Goal: Information Seeking & Learning: Learn about a topic

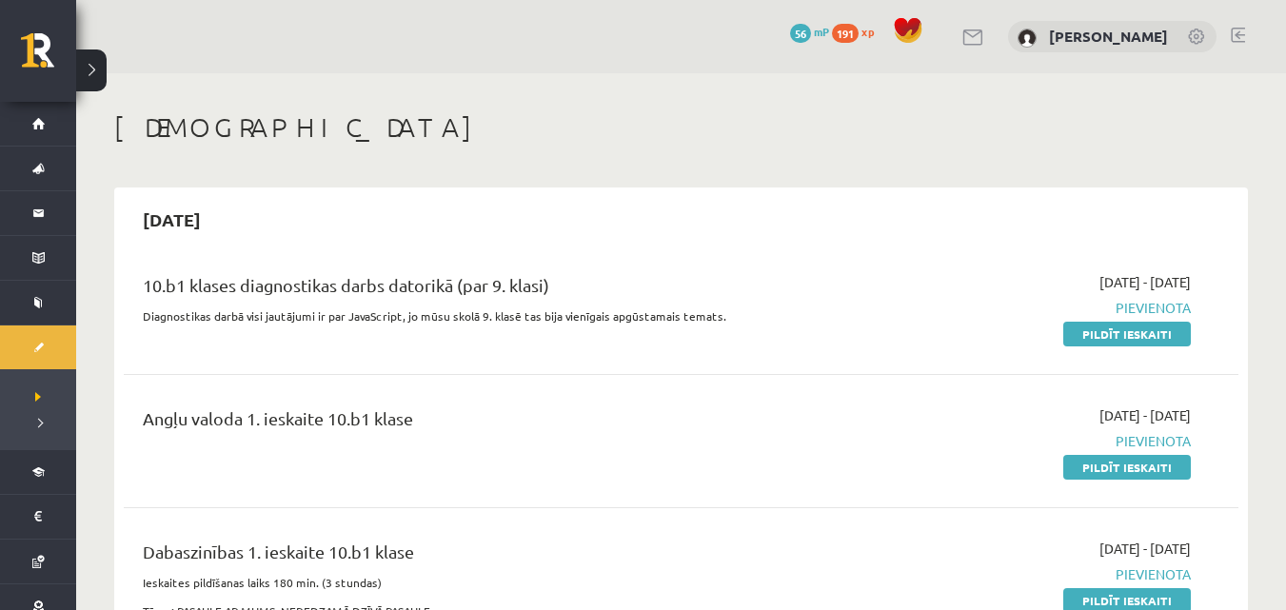
scroll to position [28, 0]
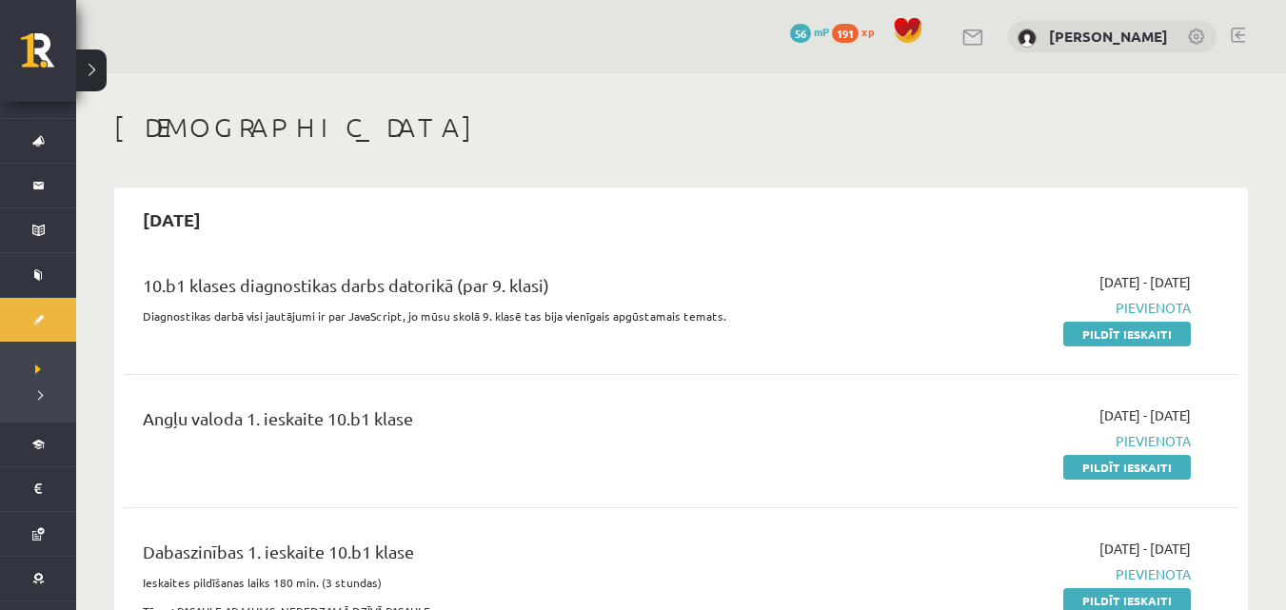
click at [95, 62] on button at bounding box center [91, 70] width 30 height 42
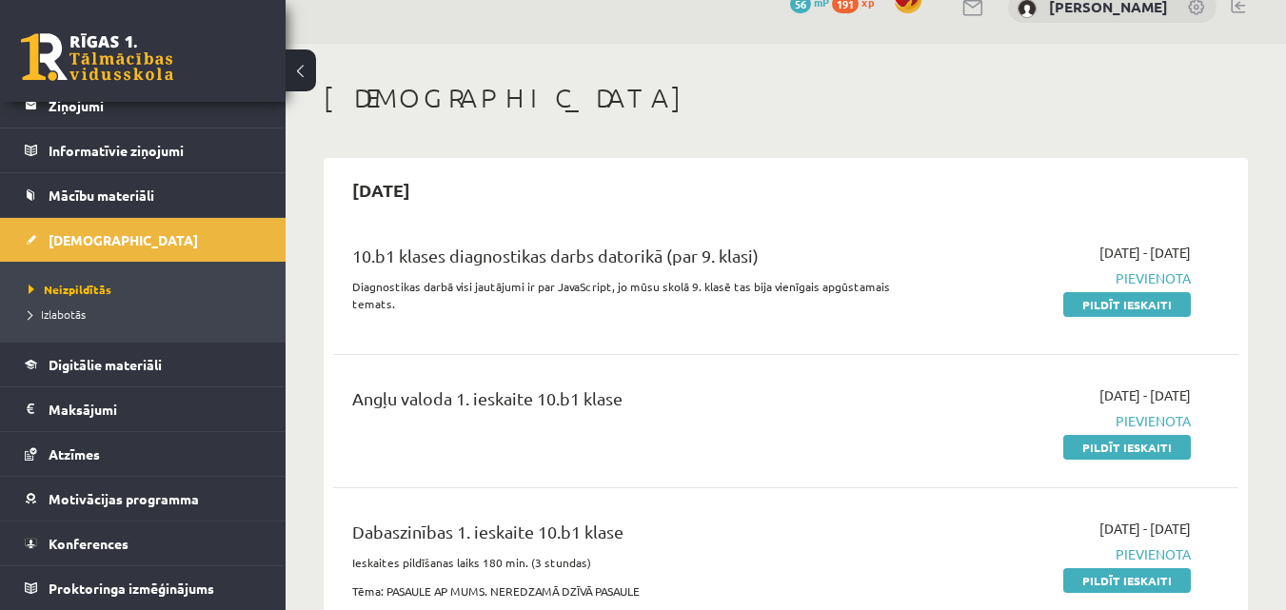
scroll to position [0, 0]
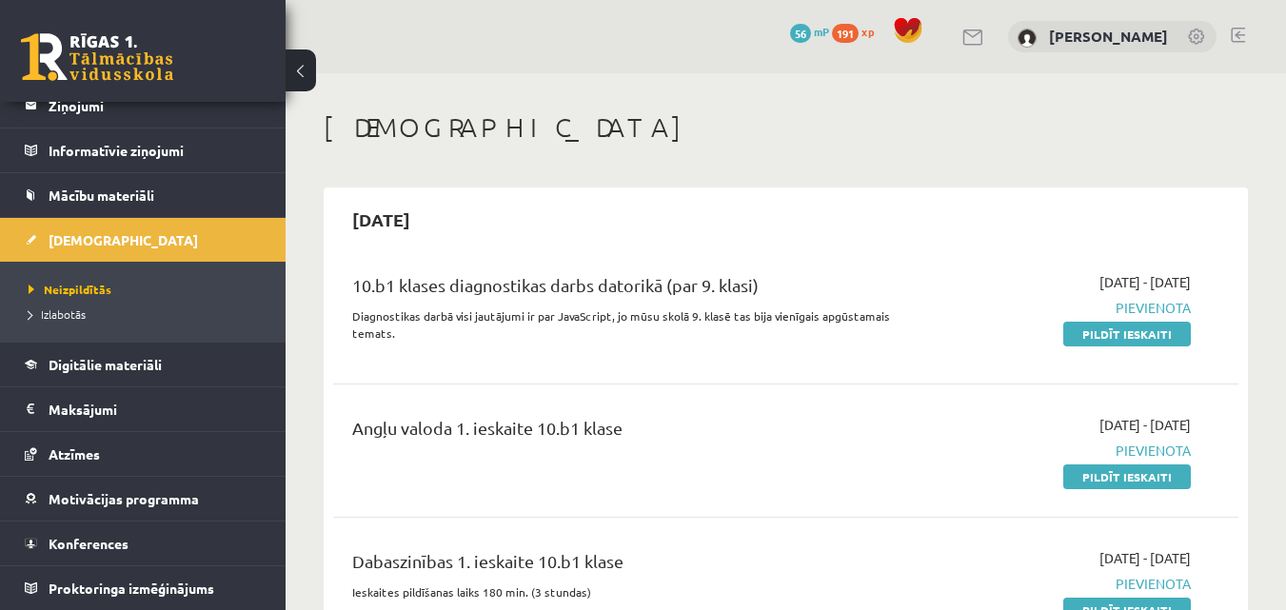
click at [308, 62] on button at bounding box center [301, 70] width 30 height 42
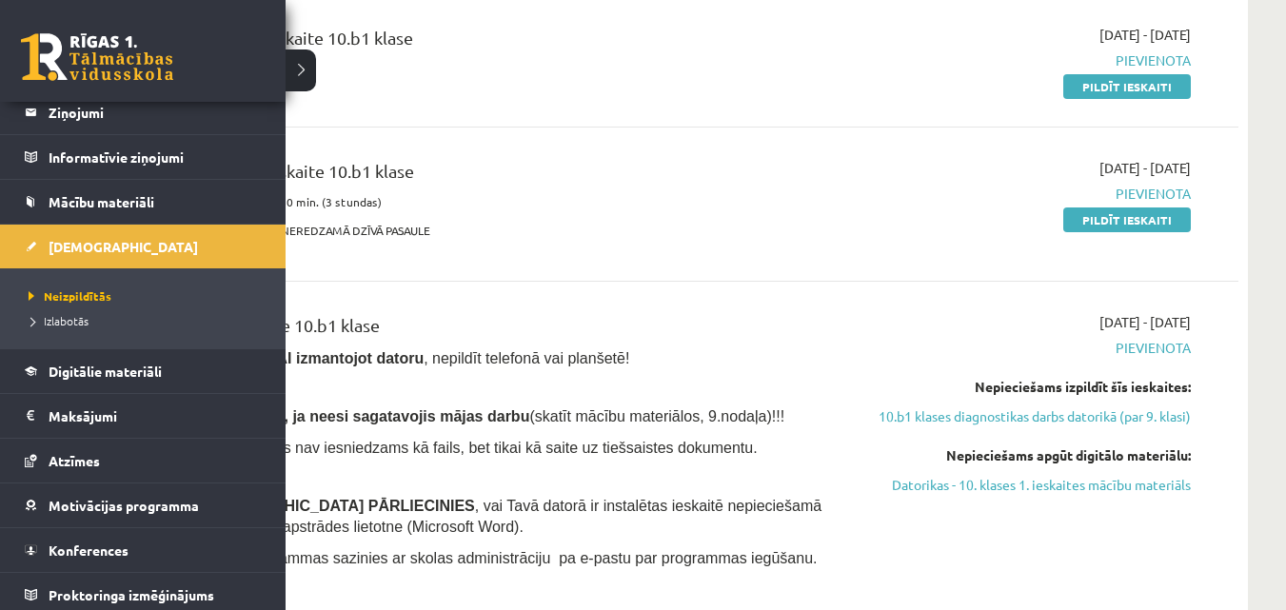
scroll to position [108, 0]
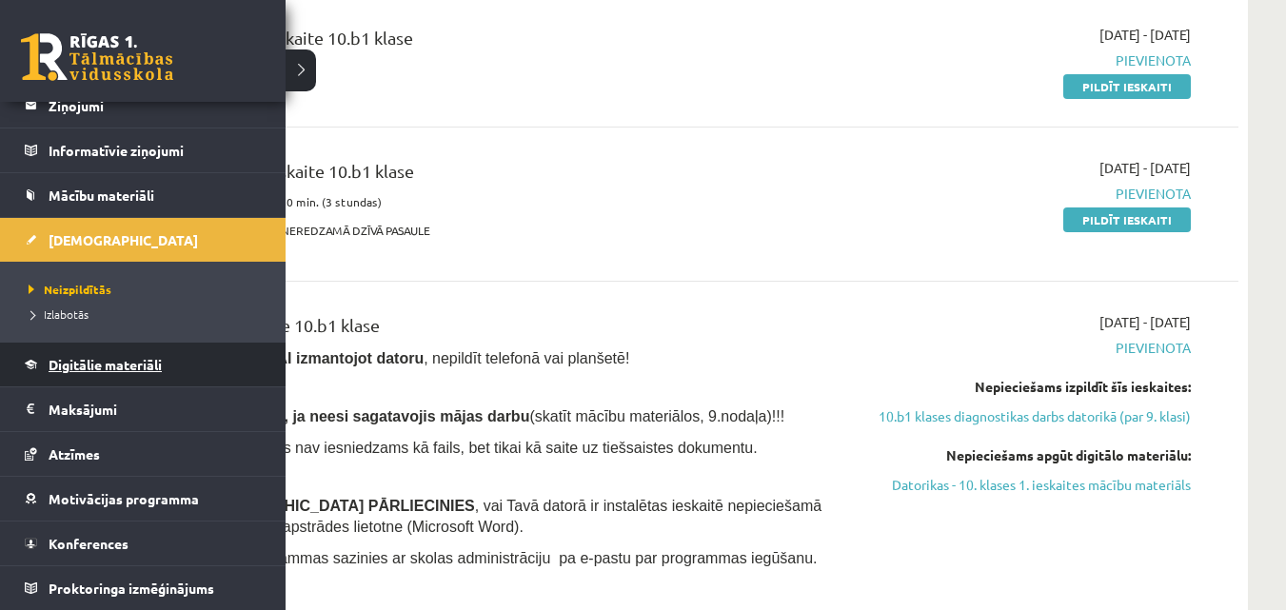
click at [135, 343] on link "Digitālie materiāli" at bounding box center [143, 365] width 237 height 44
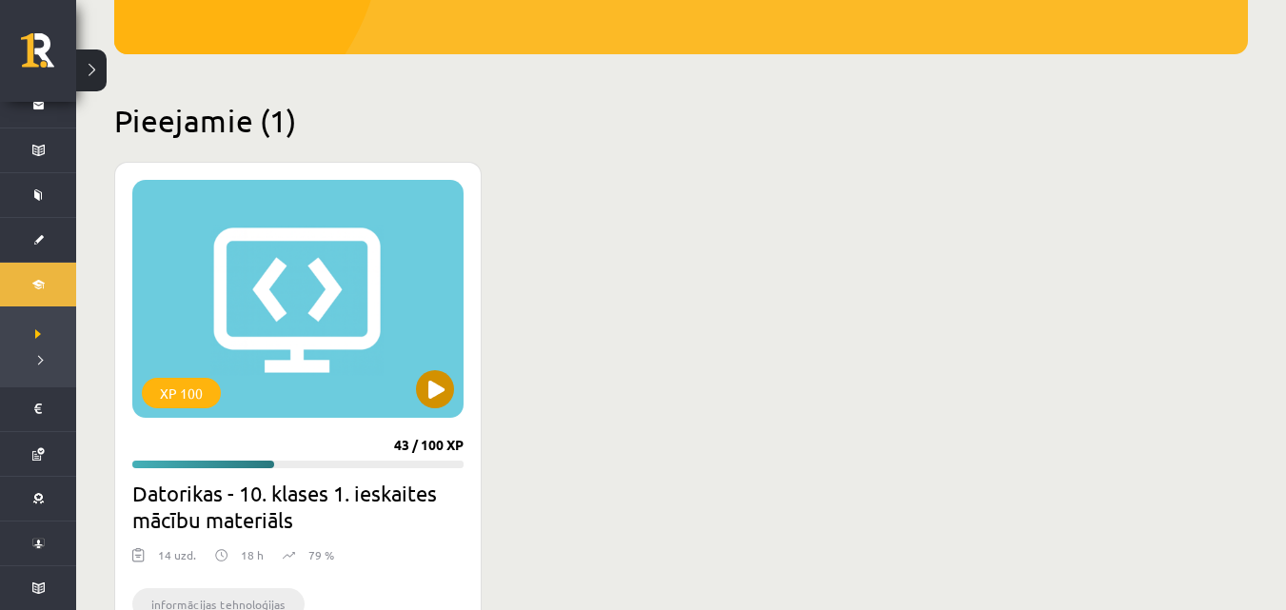
click at [263, 350] on div "XP 100" at bounding box center [297, 299] width 331 height 238
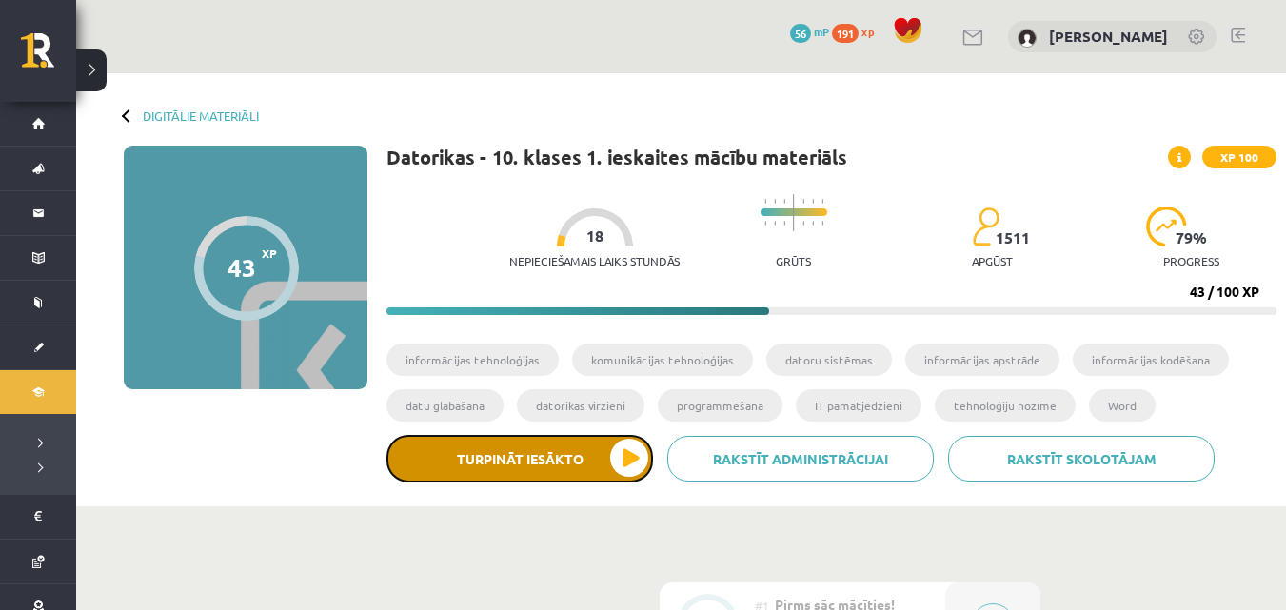
click at [603, 457] on button "Turpināt iesākto" at bounding box center [519, 459] width 267 height 48
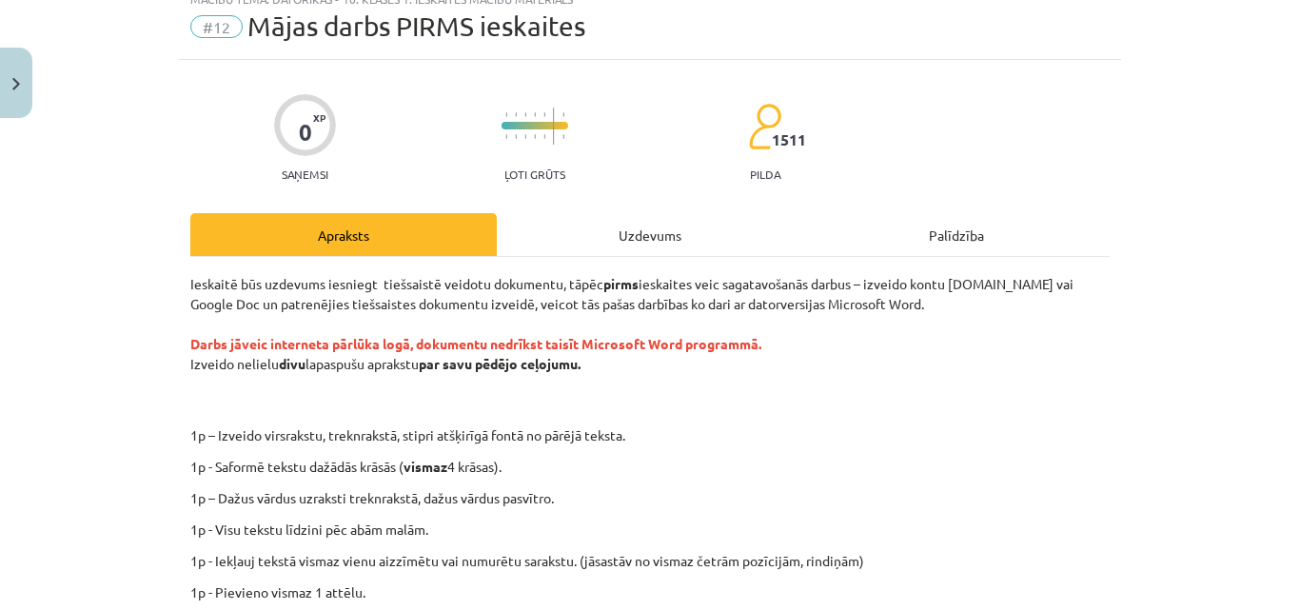
scroll to position [95, 0]
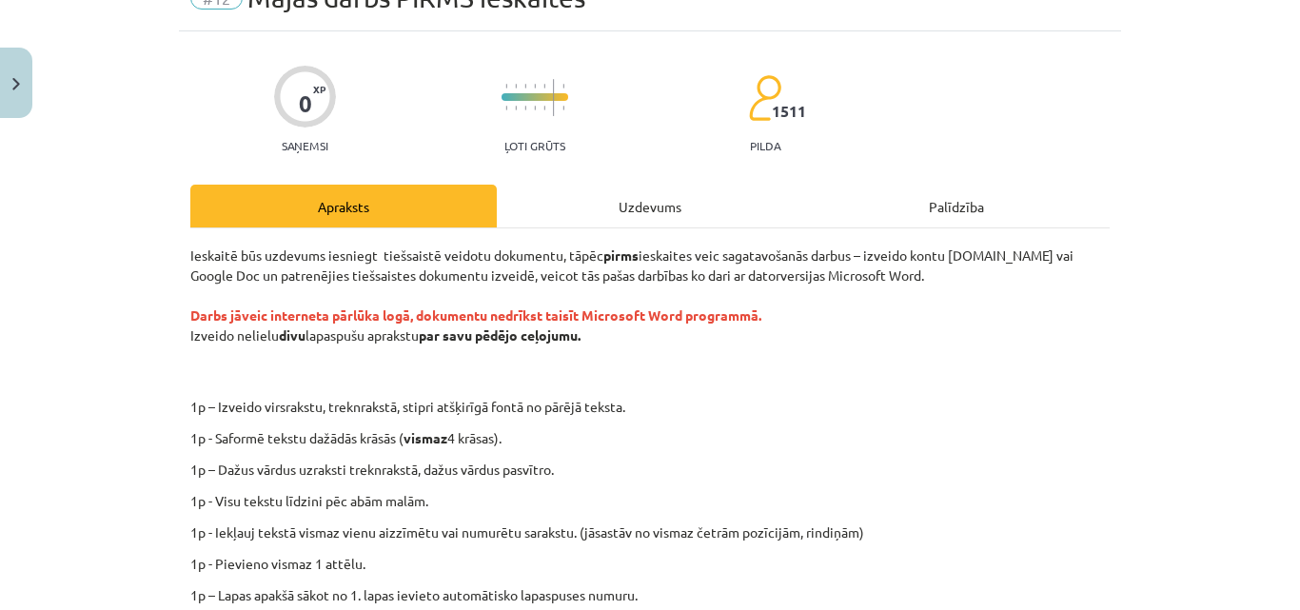
click at [900, 223] on div "Palīdzība" at bounding box center [956, 206] width 306 height 43
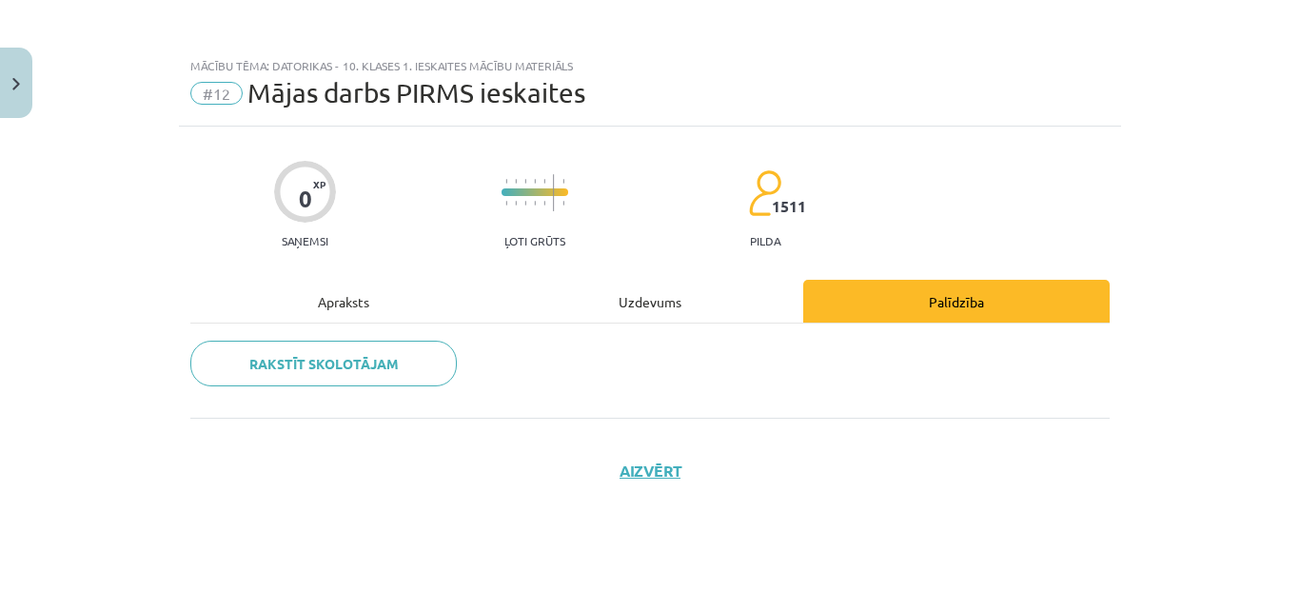
click at [407, 322] on div "Apraksts" at bounding box center [343, 301] width 306 height 43
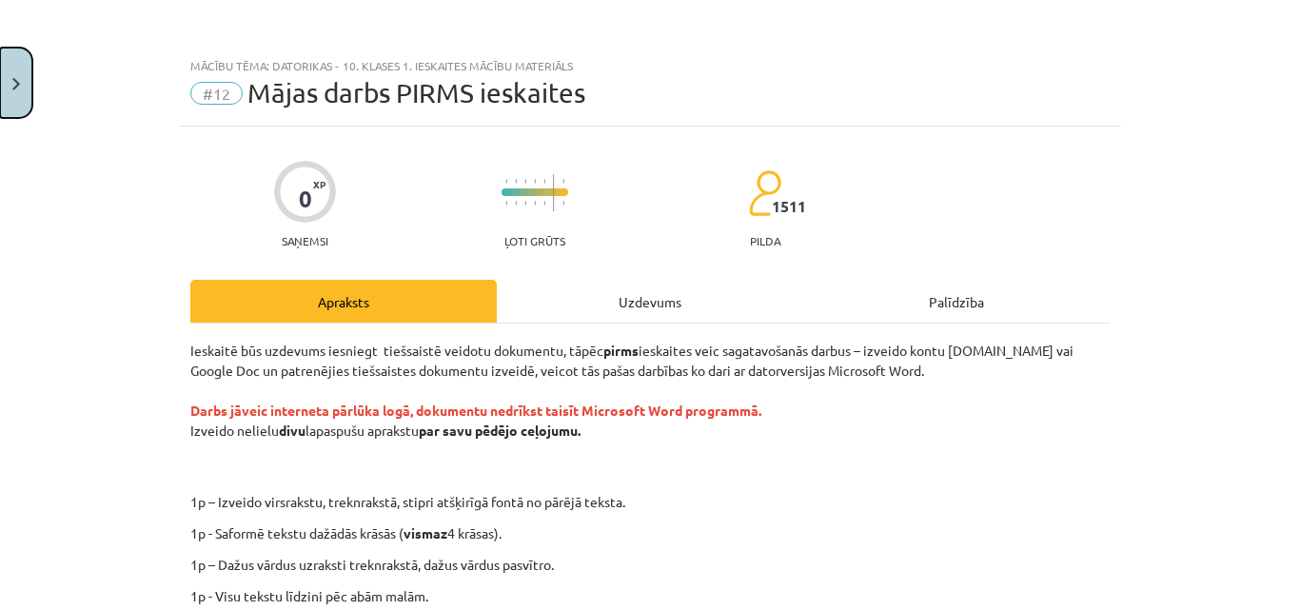
click at [30, 86] on button "Close" at bounding box center [16, 83] width 32 height 70
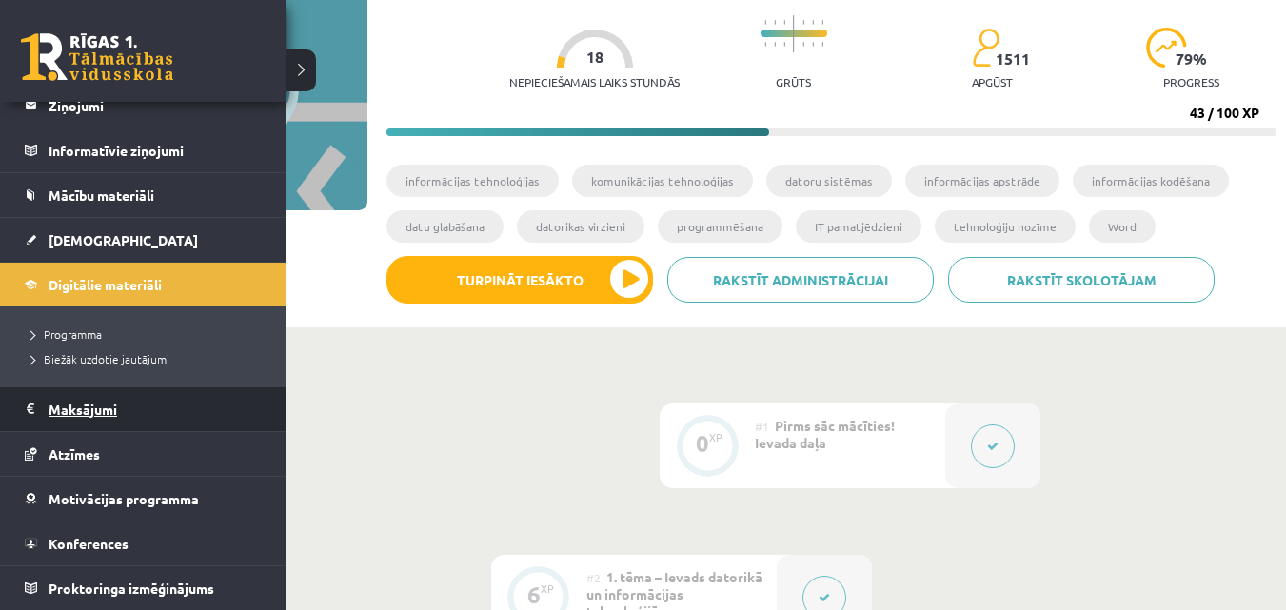
scroll to position [190, 0]
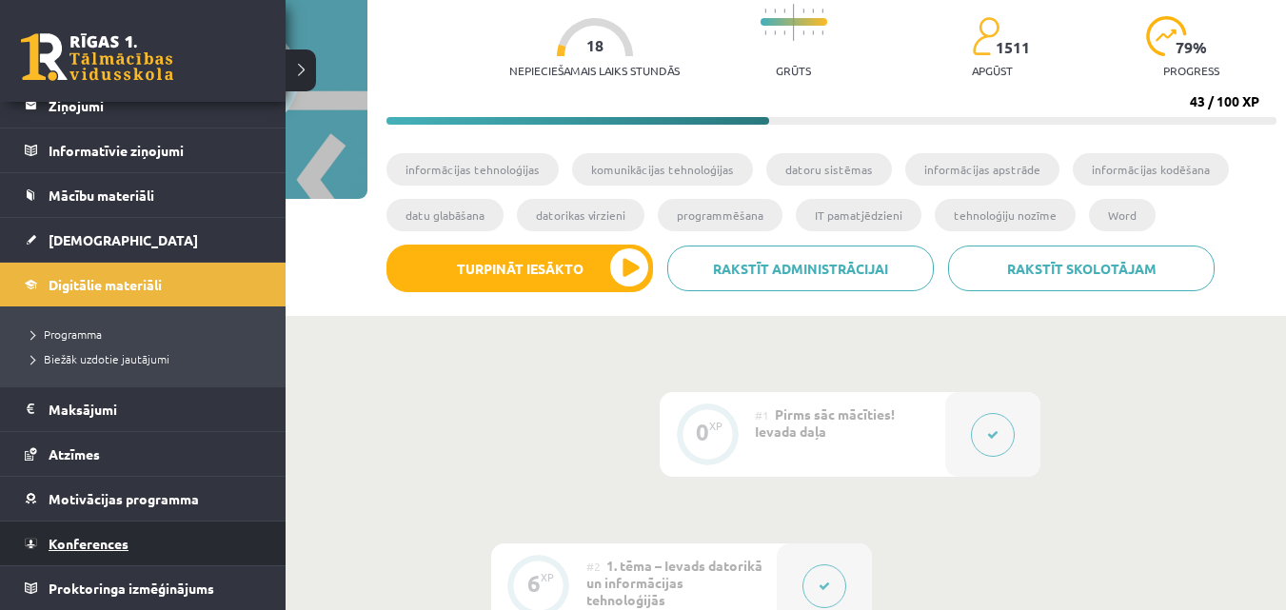
click at [128, 550] on span "Konferences" at bounding box center [89, 543] width 80 height 17
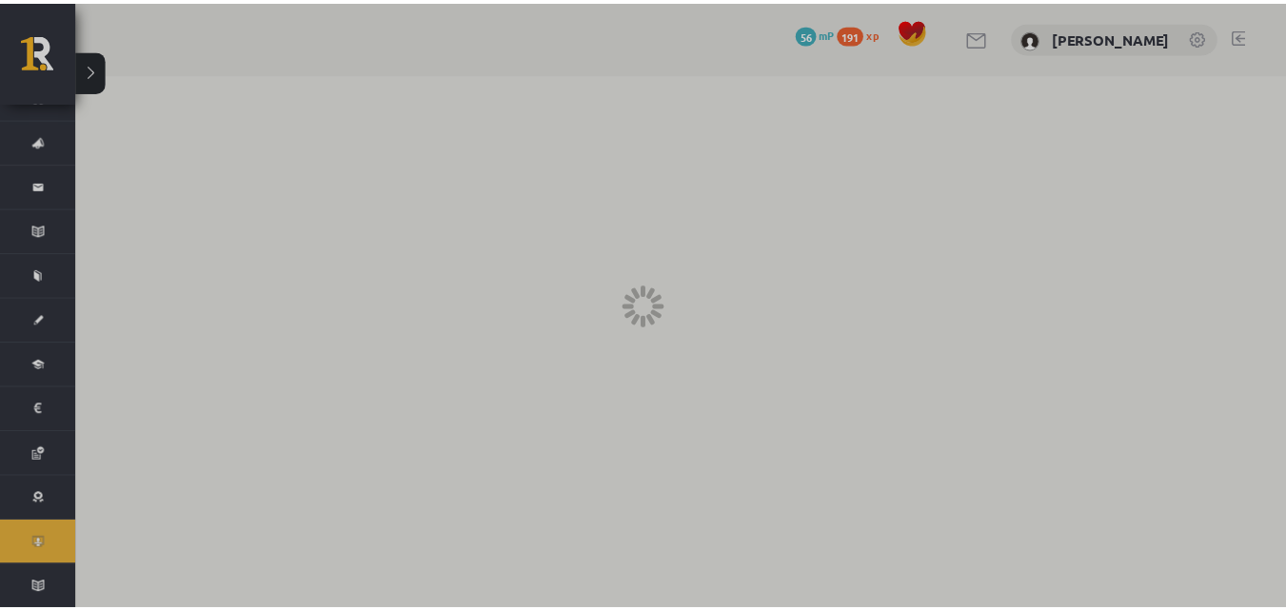
scroll to position [28, 0]
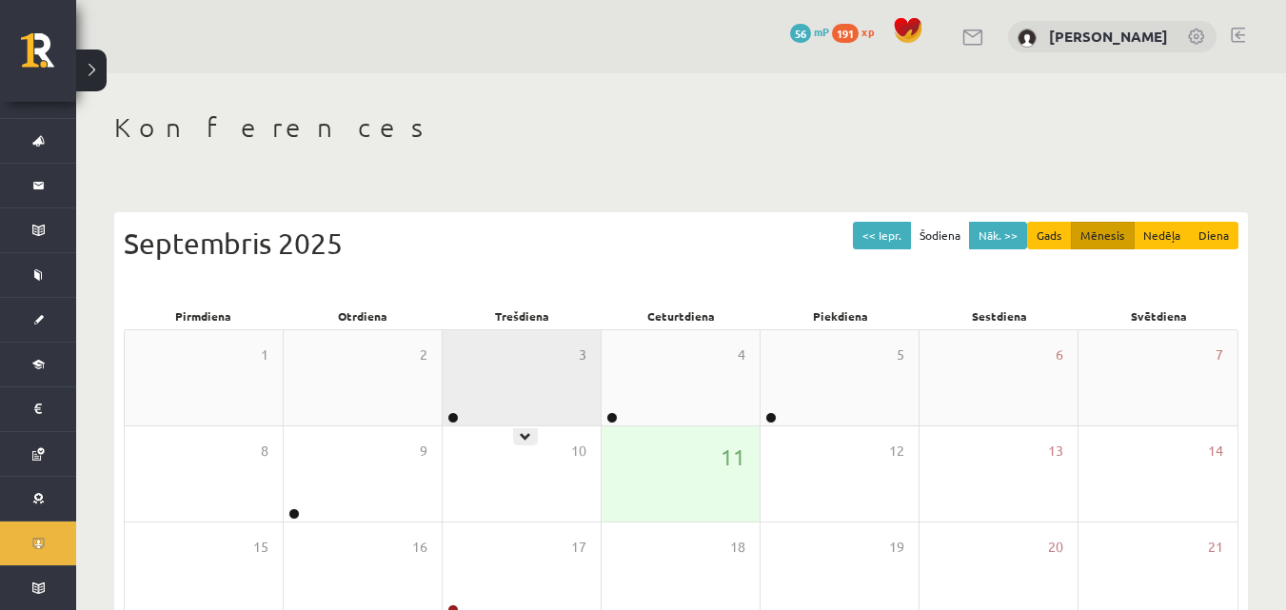
click at [529, 417] on div "3" at bounding box center [522, 377] width 158 height 95
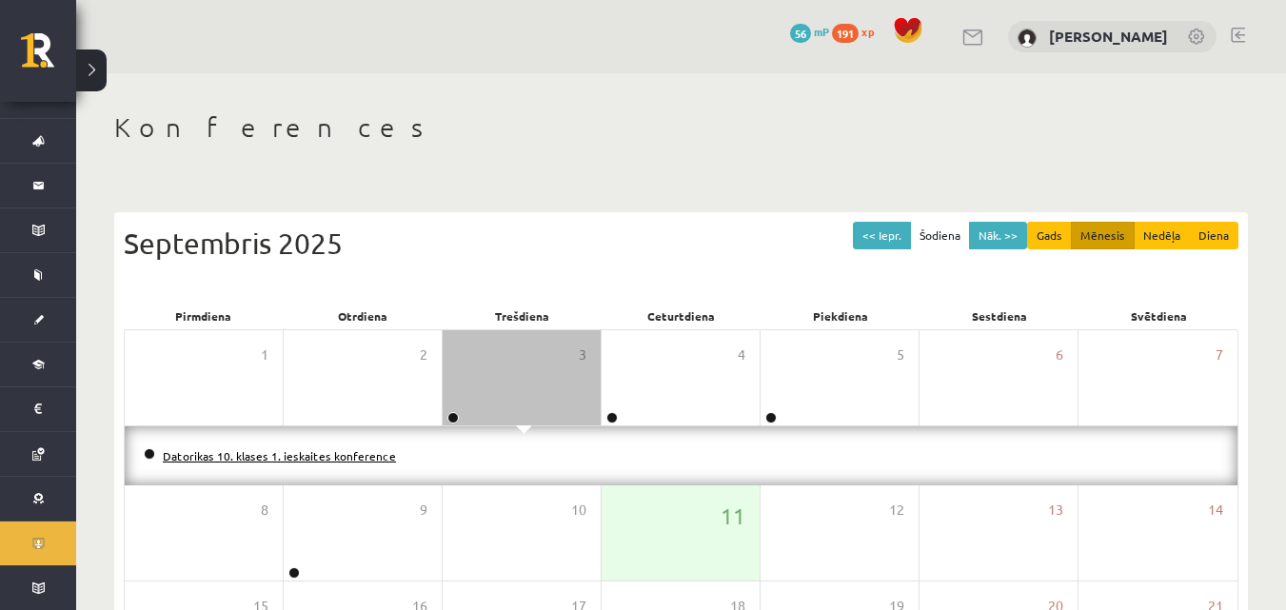
click at [284, 448] on link "Datorikas 10. klases 1. ieskaites konference" at bounding box center [279, 455] width 233 height 15
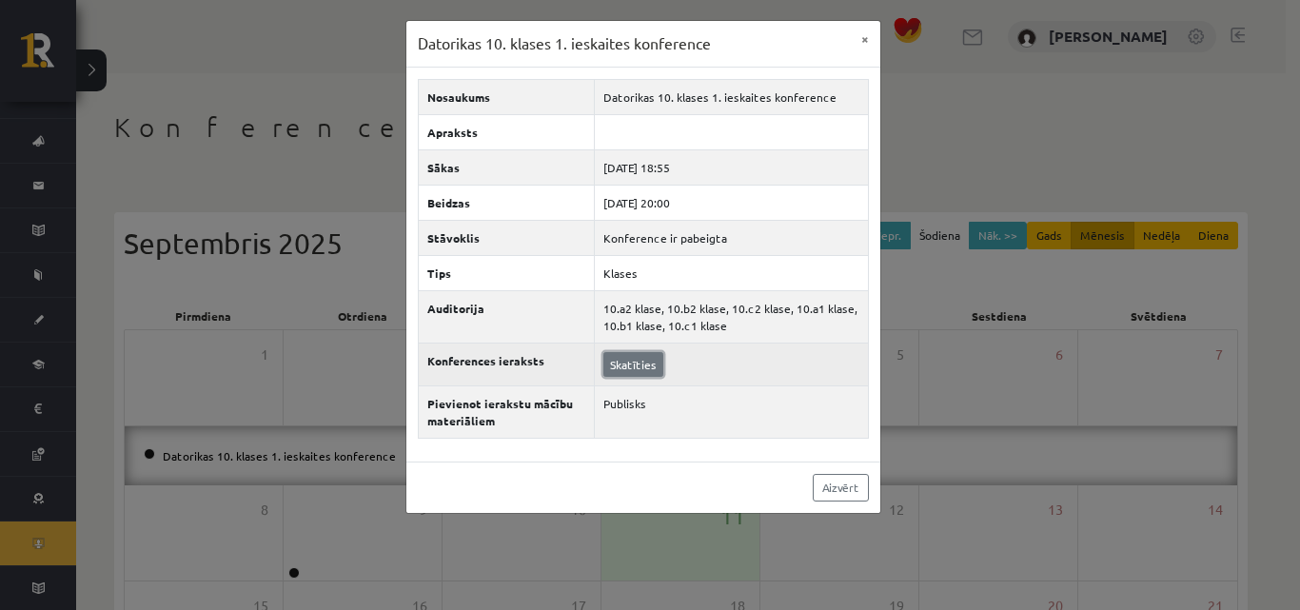
click at [619, 363] on link "Skatīties" at bounding box center [633, 364] width 60 height 25
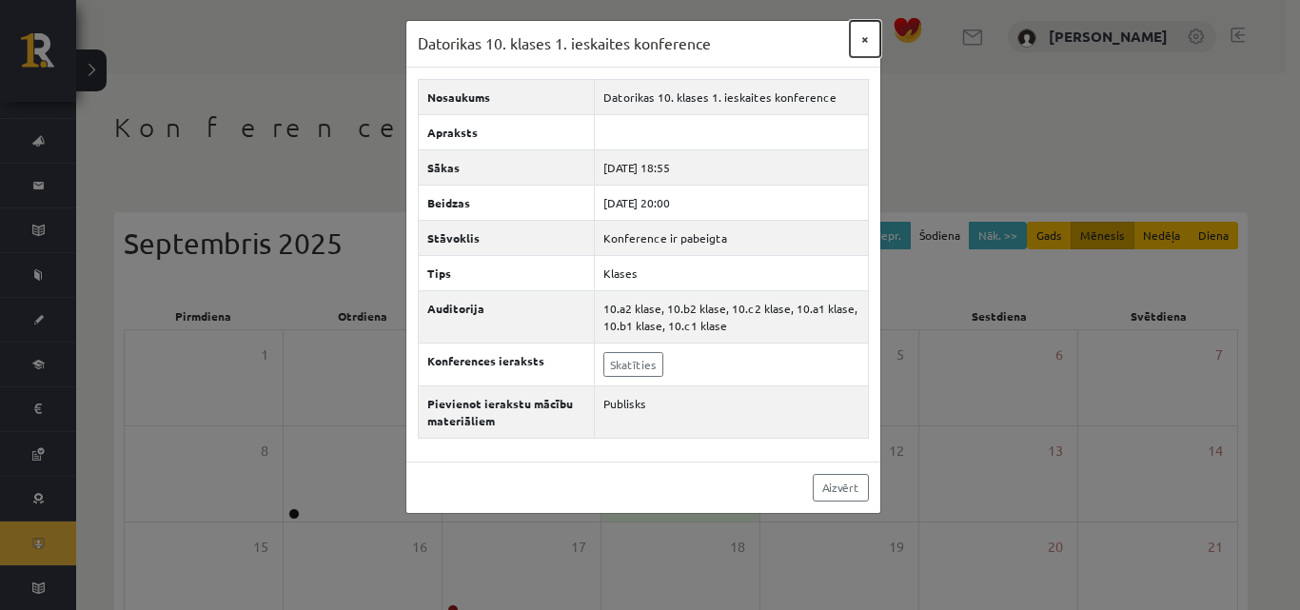
click at [872, 38] on button "×" at bounding box center [865, 39] width 30 height 36
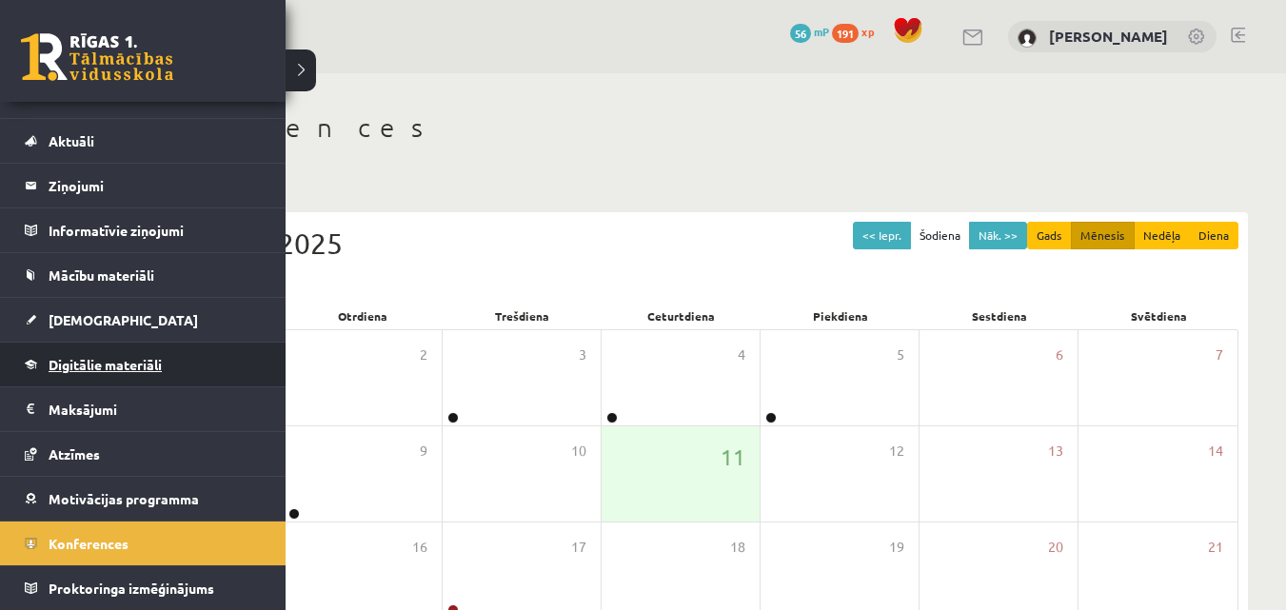
click at [114, 363] on span "Digitālie materiāli" at bounding box center [105, 364] width 113 height 17
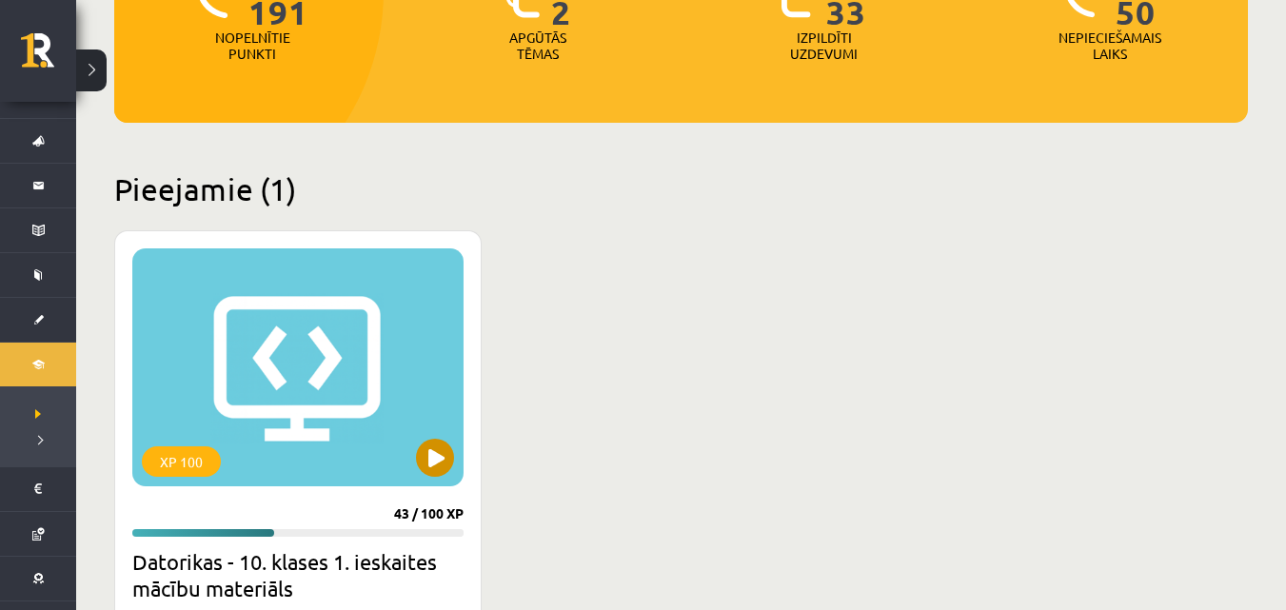
scroll to position [381, 0]
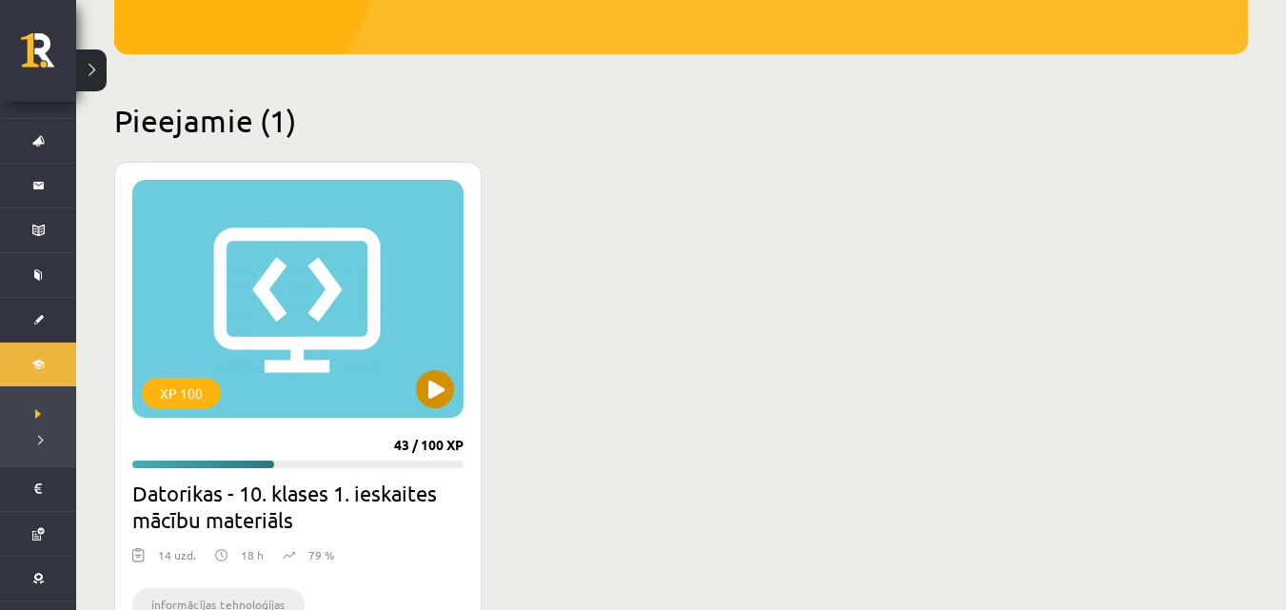
click at [379, 342] on div "XP 100" at bounding box center [297, 299] width 331 height 238
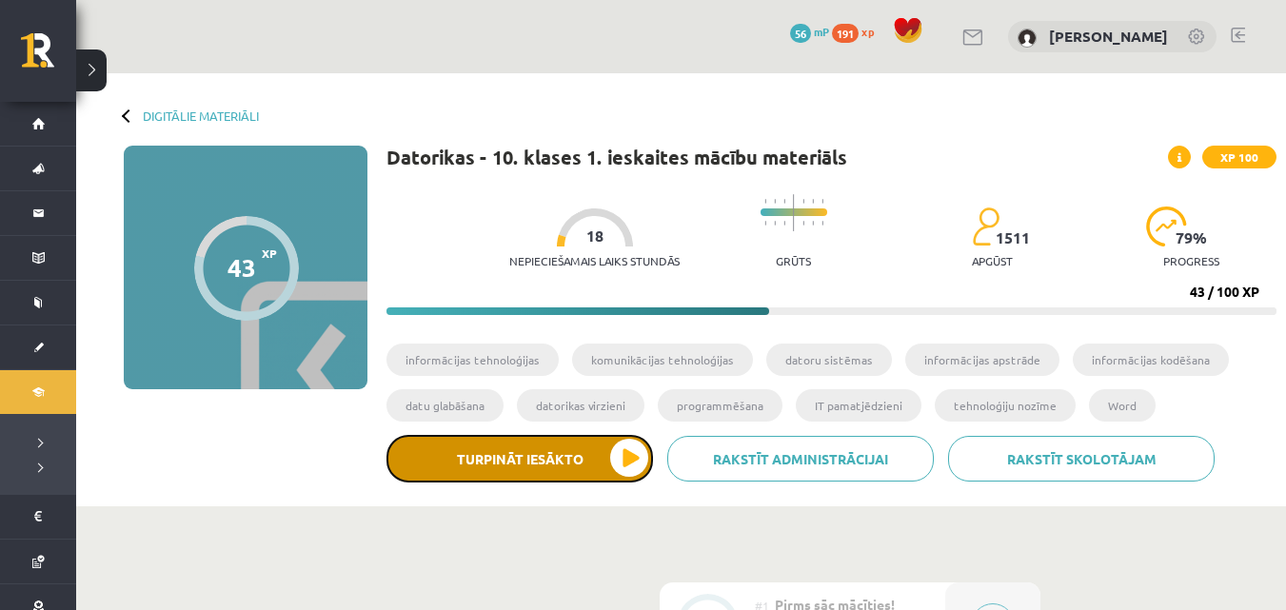
click at [444, 461] on button "Turpināt iesākto" at bounding box center [519, 459] width 267 height 48
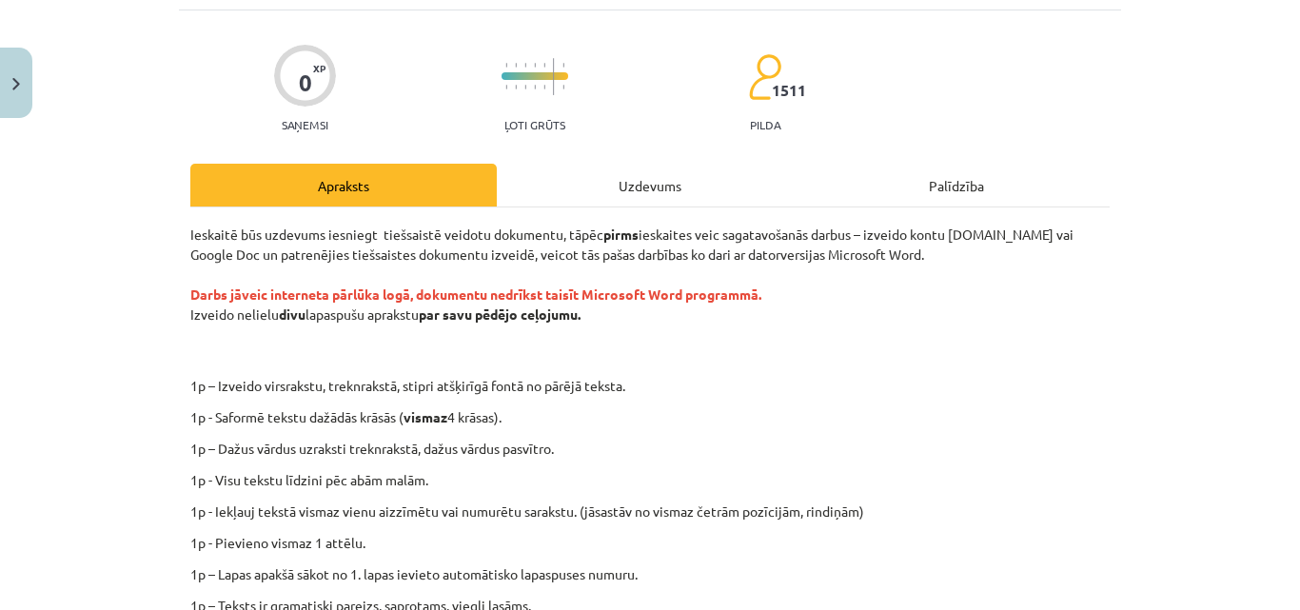
scroll to position [211, 0]
